Goal: Navigation & Orientation: Find specific page/section

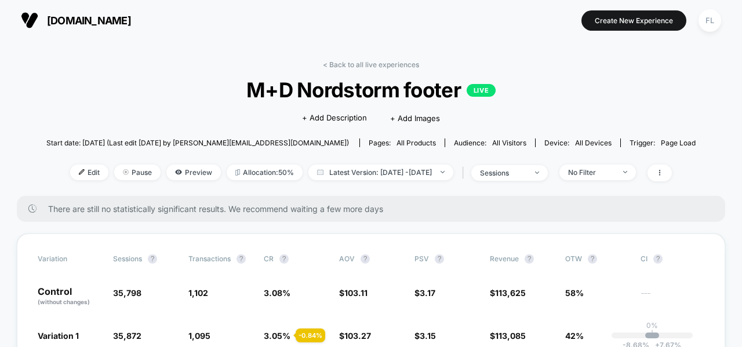
scroll to position [43, 0]
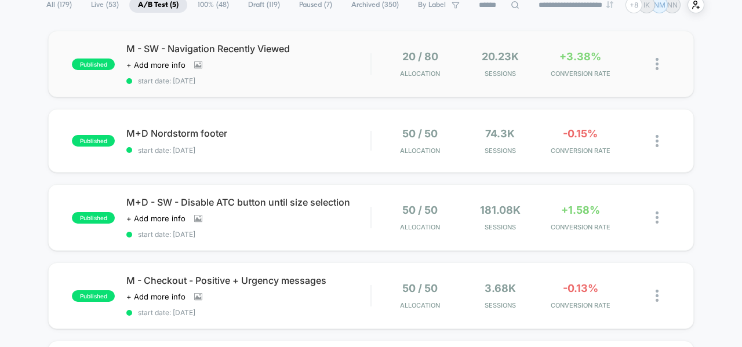
scroll to position [100, 0]
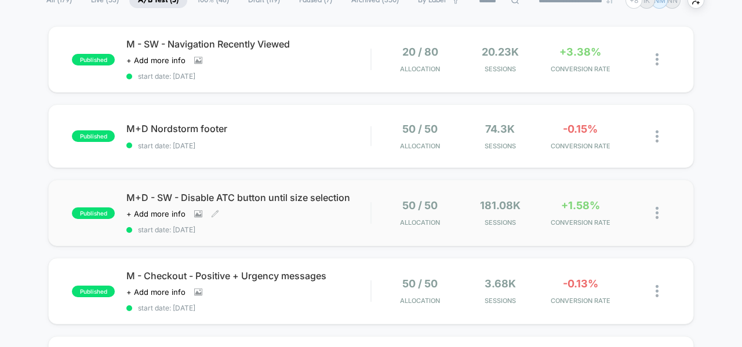
click at [342, 221] on div "M+D - SW - Disable ATC button until size selection Click to view images Click t…" at bounding box center [248, 213] width 244 height 42
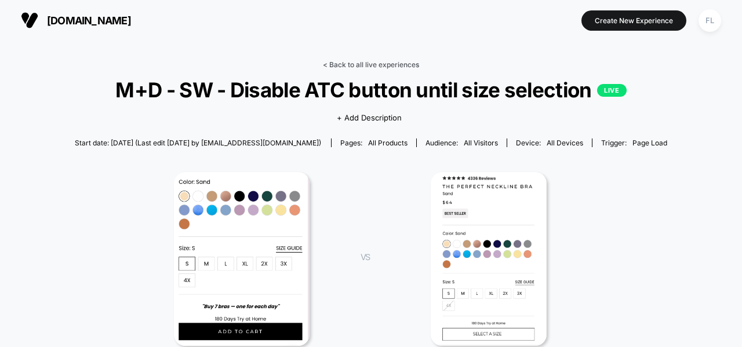
click at [342, 65] on link "< Back to all live experiences" at bounding box center [371, 64] width 96 height 9
